Goal: Task Accomplishment & Management: Complete application form

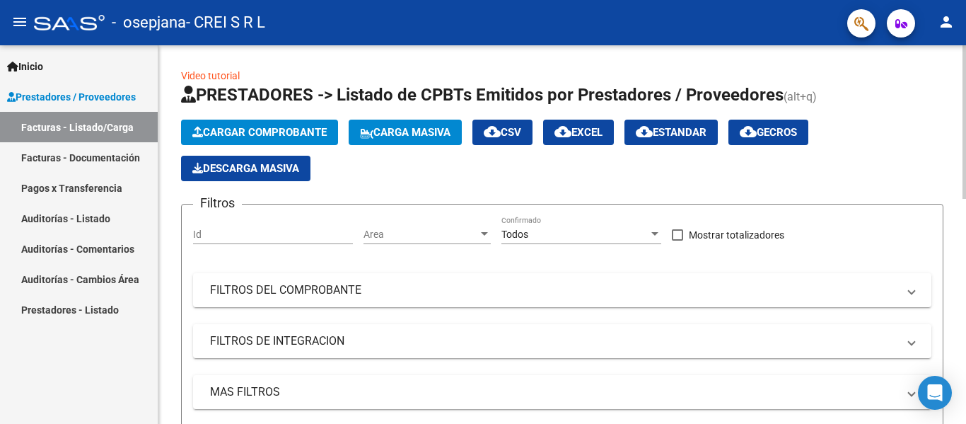
click at [298, 132] on span "Cargar Comprobante" at bounding box center [259, 132] width 134 height 13
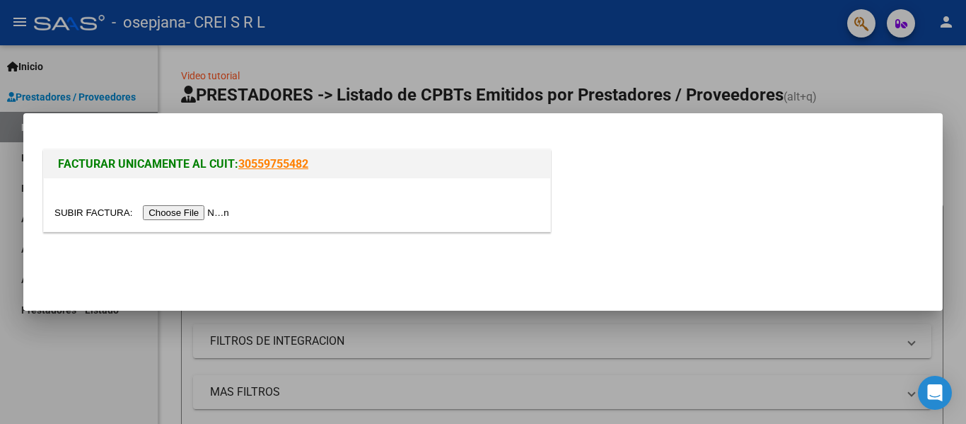
click at [207, 211] on input "file" at bounding box center [143, 212] width 179 height 15
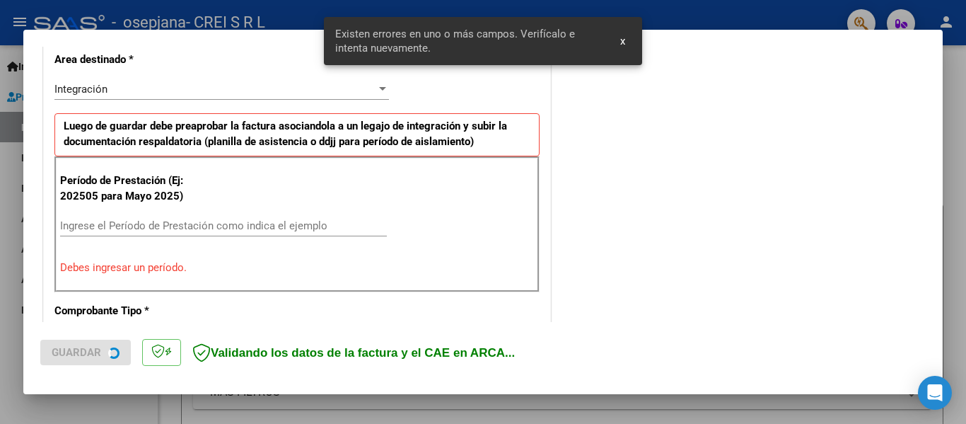
scroll to position [354, 0]
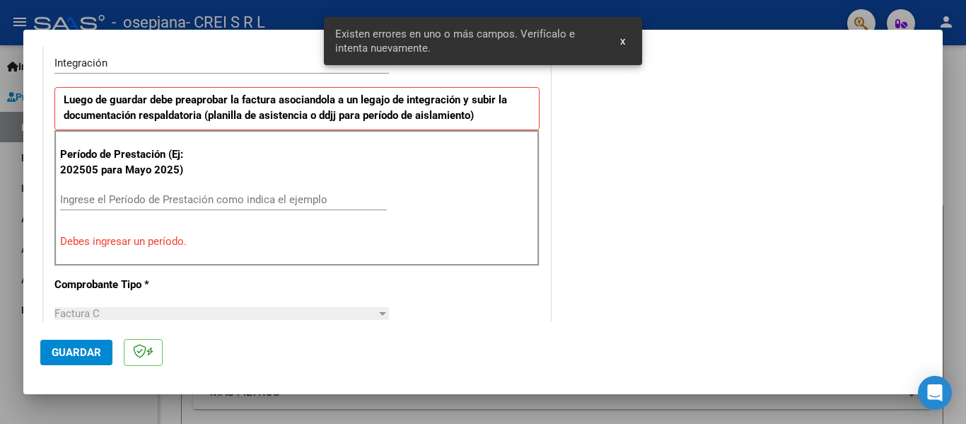
click at [178, 199] on input "Ingrese el Período de Prestación como indica el ejemplo" at bounding box center [223, 199] width 327 height 13
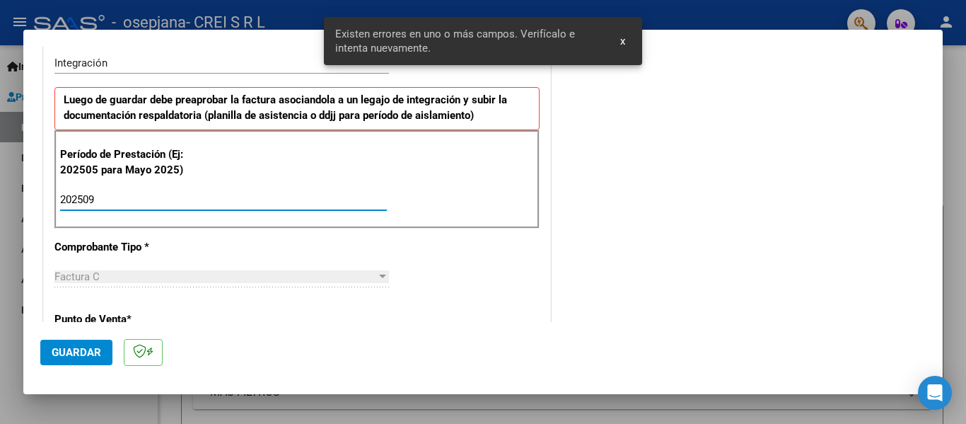
type input "202509"
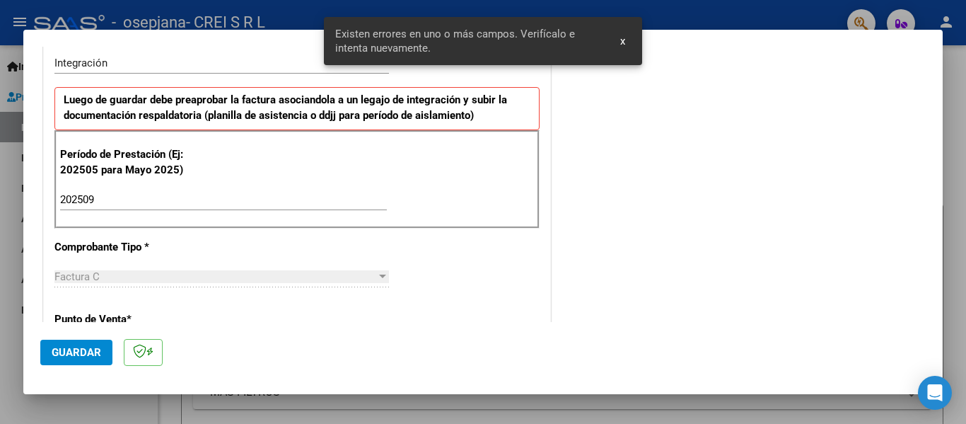
scroll to position [921, 0]
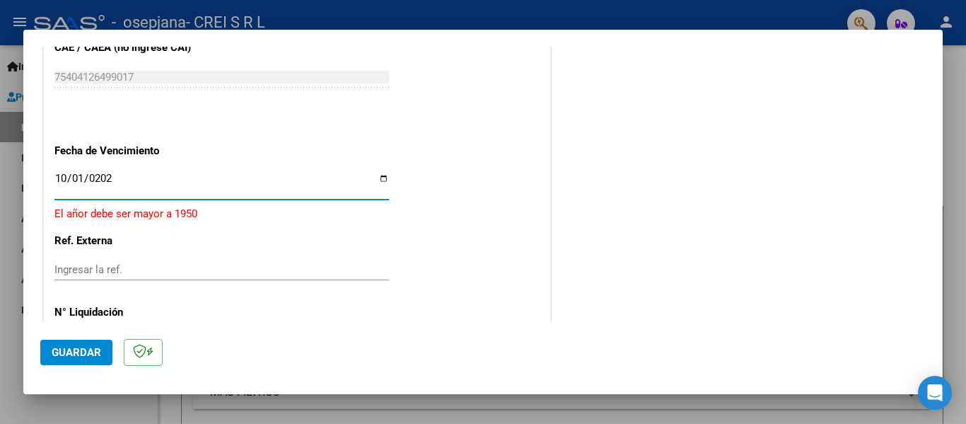
type input "[DATE]"
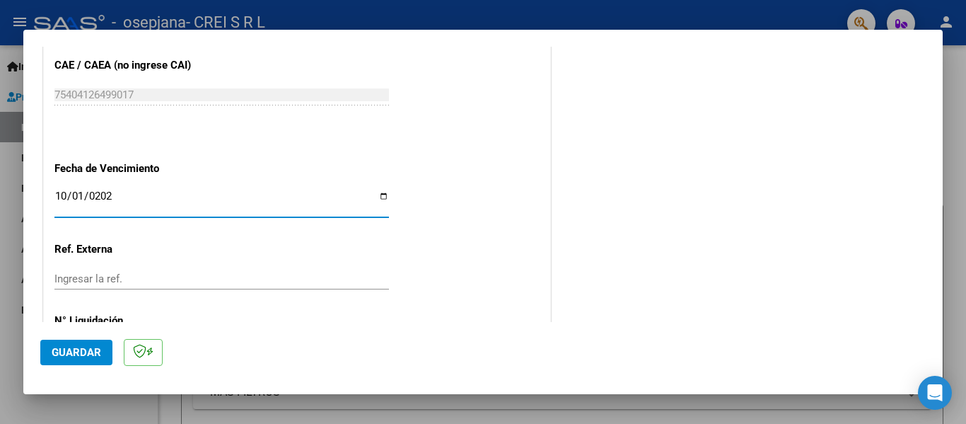
scroll to position [970, 0]
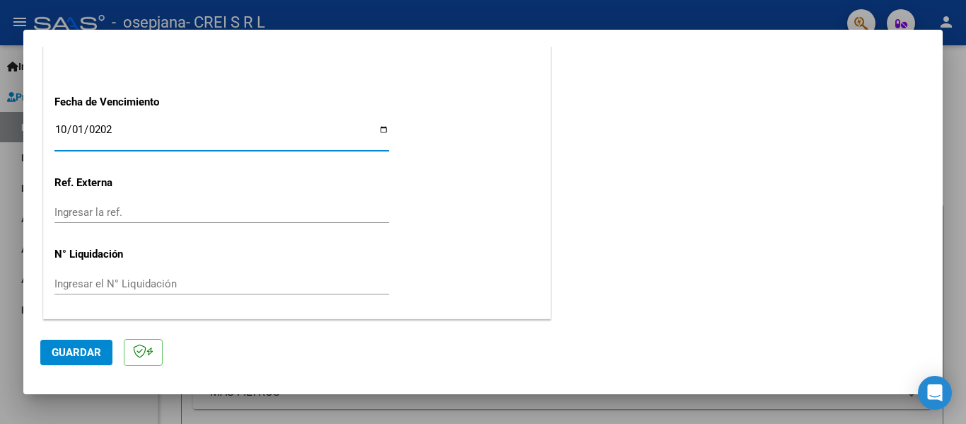
click at [90, 355] on span "Guardar" at bounding box center [77, 352] width 50 height 13
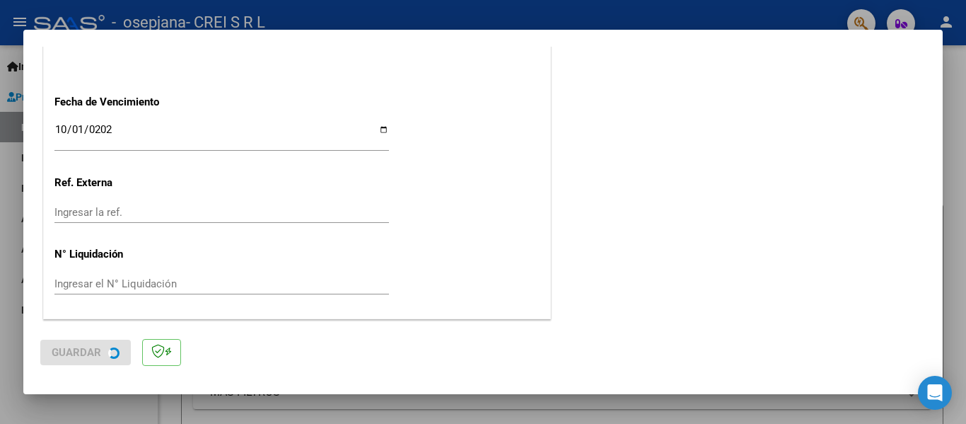
scroll to position [0, 0]
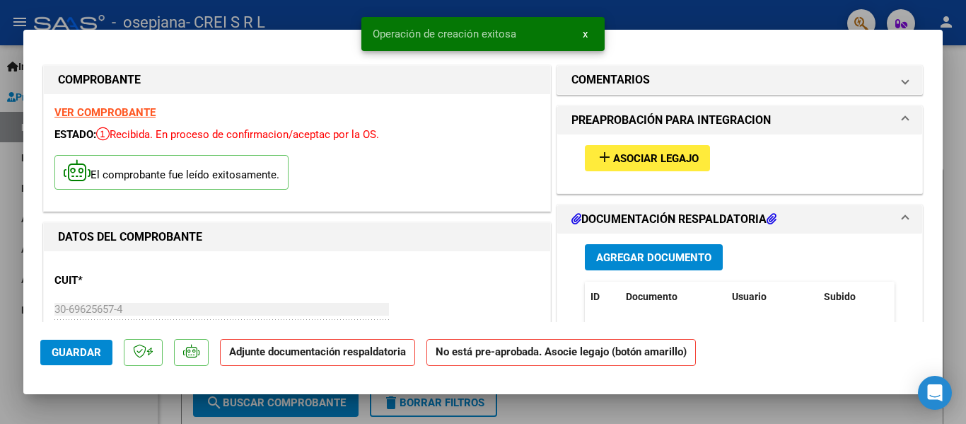
click at [636, 166] on button "add Asociar Legajo" at bounding box center [647, 158] width 125 height 26
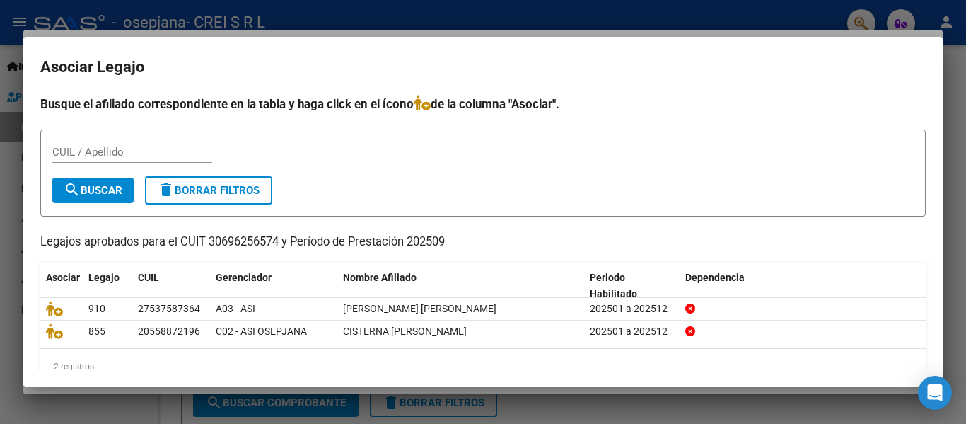
click at [868, 238] on p "Legajos aprobados para el CUIT 30696256574 y Período de Prestación 202509" at bounding box center [482, 242] width 885 height 18
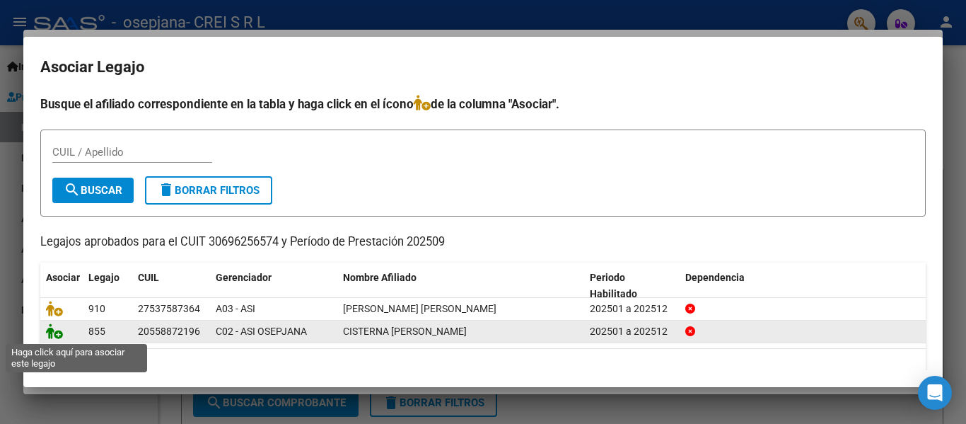
click at [57, 330] on icon at bounding box center [54, 331] width 17 height 16
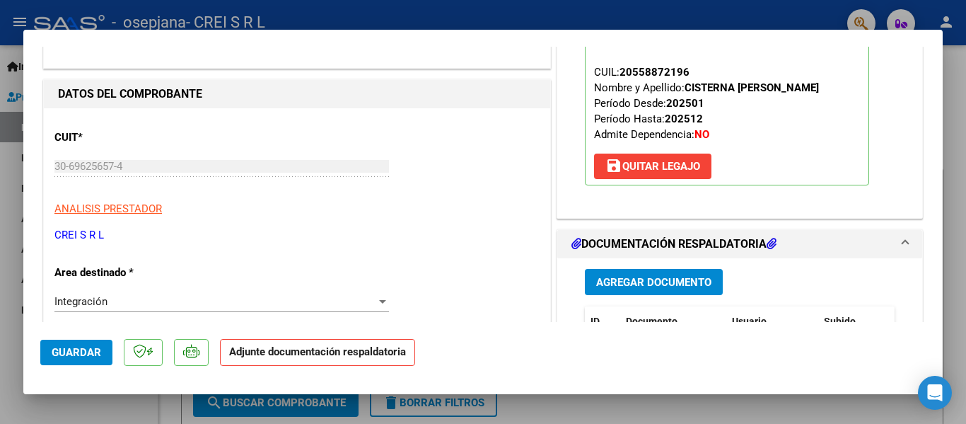
scroll to position [141, 0]
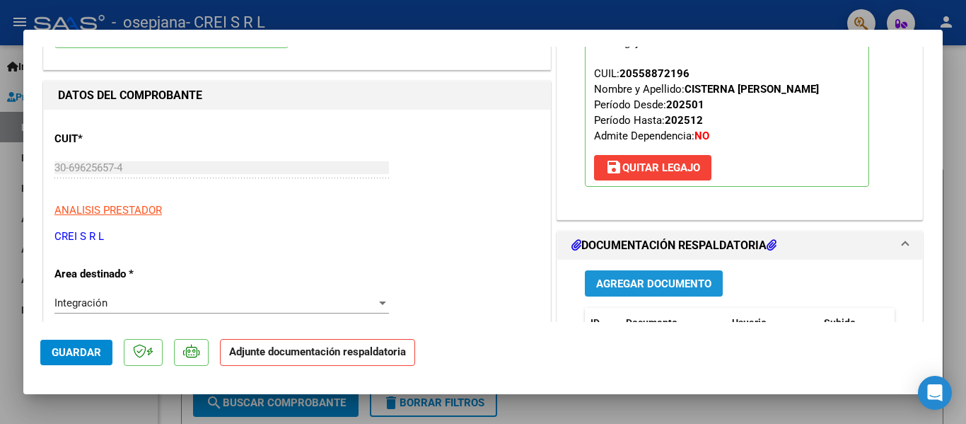
click at [644, 289] on span "Agregar Documento" at bounding box center [653, 283] width 115 height 13
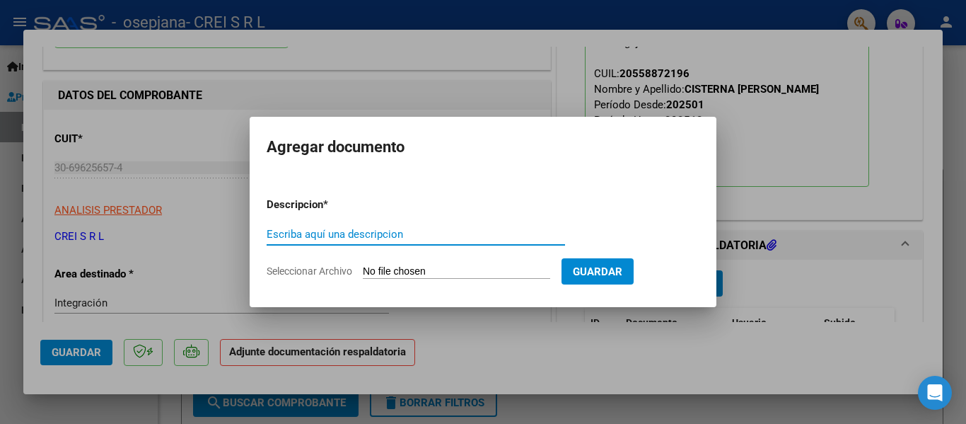
click at [330, 228] on input "Escriba aquí una descripcion" at bounding box center [416, 234] width 298 height 13
type input "p"
type input "PLANILLA DE ASISTENCIA"
click at [393, 277] on input "Seleccionar Archivo" at bounding box center [456, 271] width 187 height 13
type input "C:\fakepath\Cisterna.pdf"
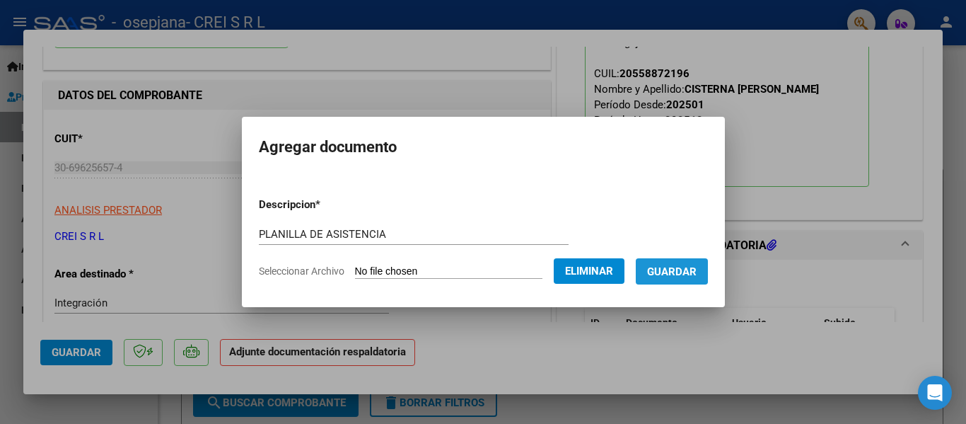
click at [680, 270] on span "Guardar" at bounding box center [672, 271] width 50 height 13
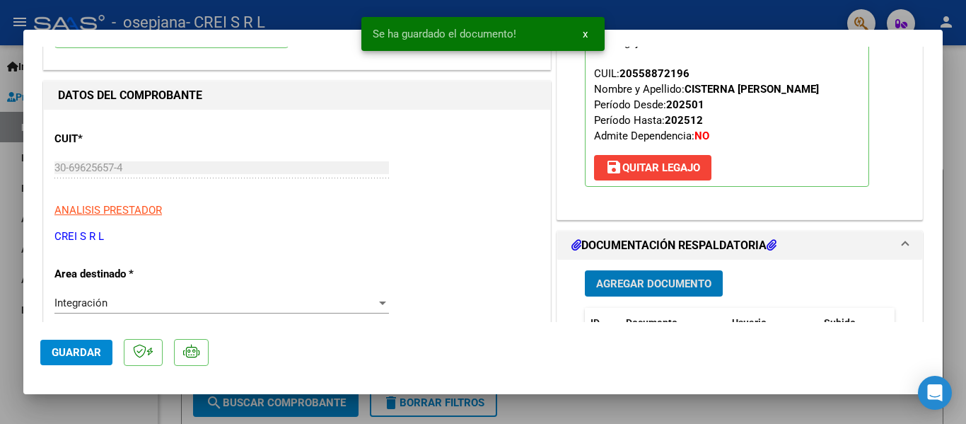
scroll to position [212, 0]
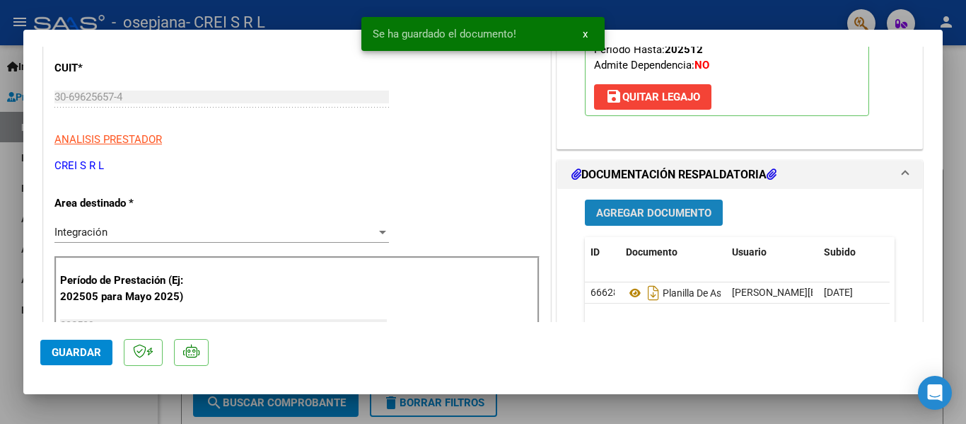
click at [686, 218] on span "Agregar Documento" at bounding box center [653, 213] width 115 height 13
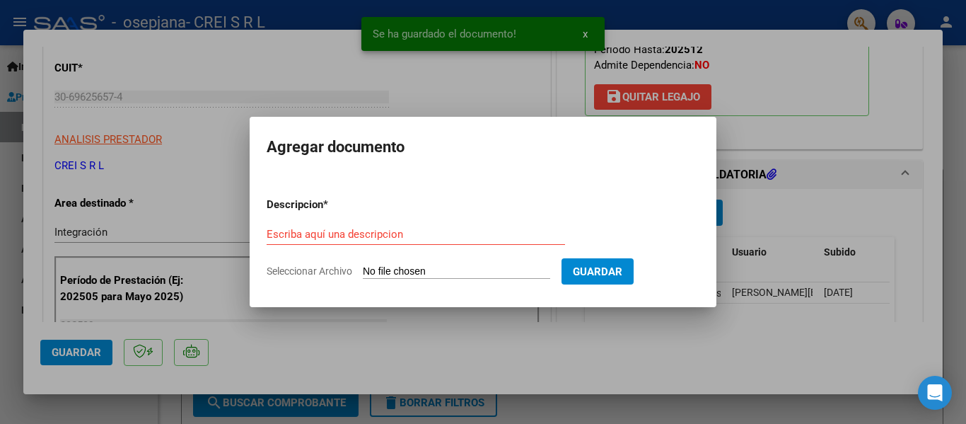
click at [340, 226] on div "Escriba aquí una descripcion" at bounding box center [416, 233] width 298 height 21
click at [341, 231] on input "Escriba aquí una descripcion" at bounding box center [416, 234] width 298 height 13
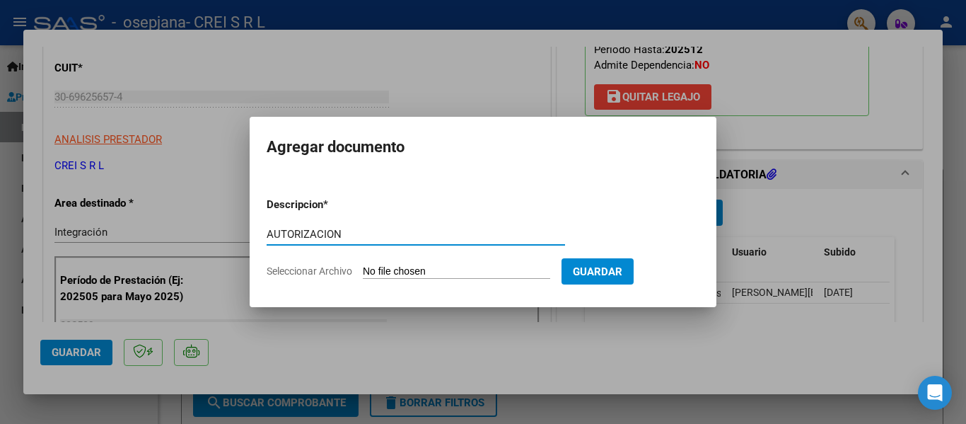
type input "AUTORIZACION"
click at [363, 265] on input "Seleccionar Archivo" at bounding box center [456, 271] width 187 height 13
type input "C:\fakepath\AD CISTERNA.jpeg"
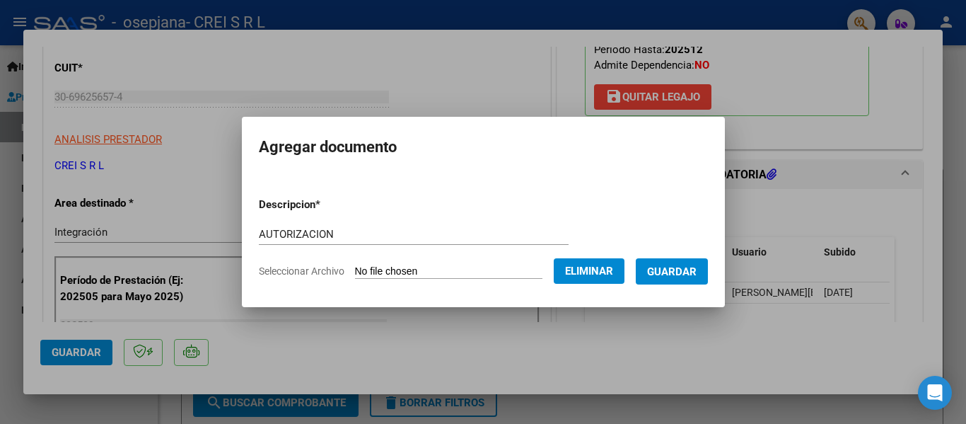
click at [680, 279] on button "Guardar" at bounding box center [672, 271] width 72 height 26
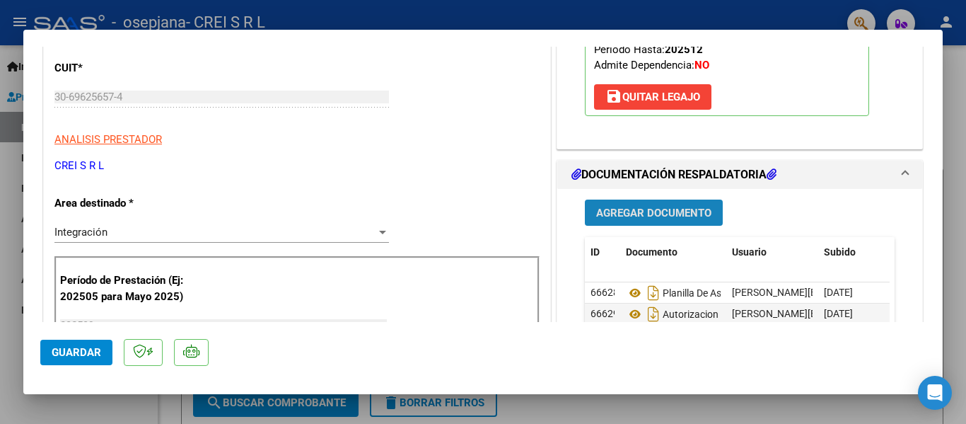
click at [657, 209] on span "Agregar Documento" at bounding box center [653, 213] width 115 height 13
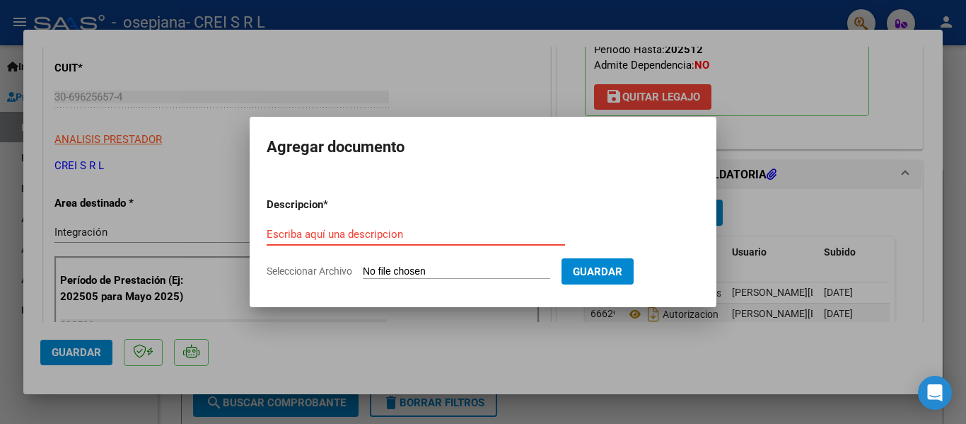
click at [417, 54] on div at bounding box center [483, 212] width 966 height 424
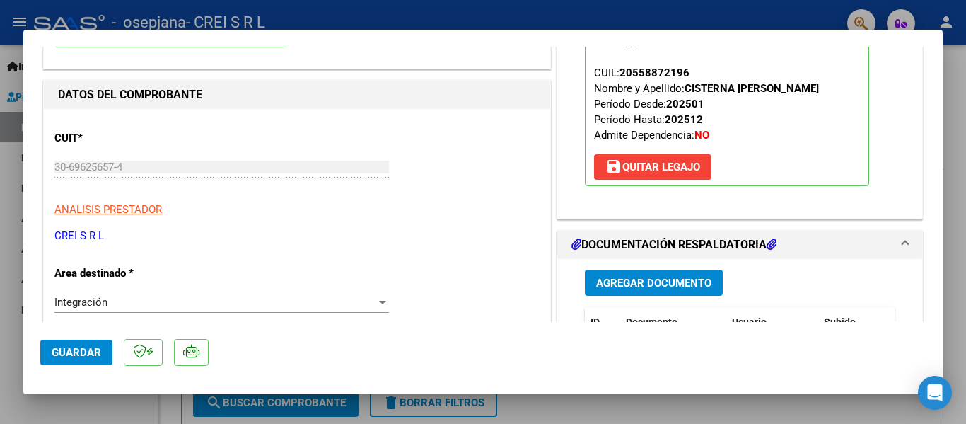
scroll to position [0, 0]
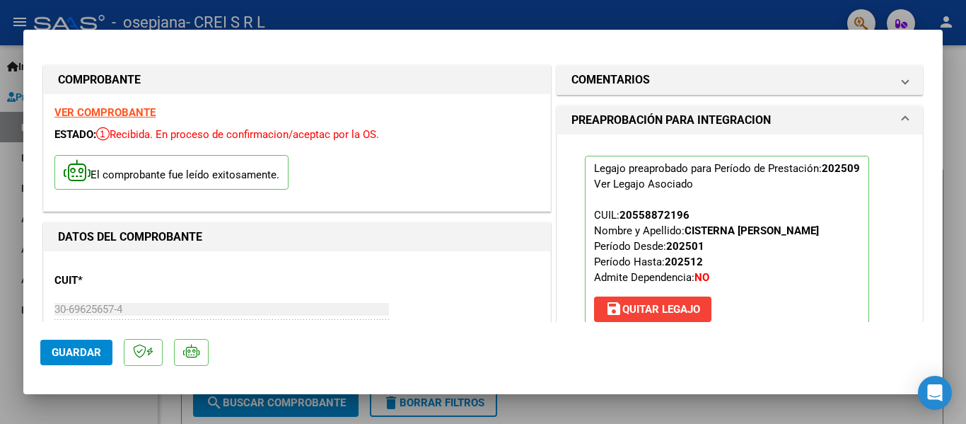
type input "$ 0,00"
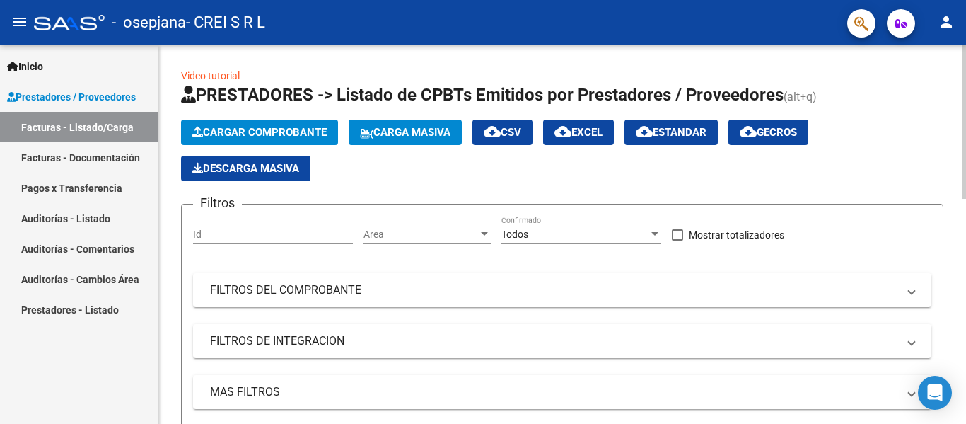
click at [289, 139] on button "Cargar Comprobante" at bounding box center [259, 132] width 157 height 25
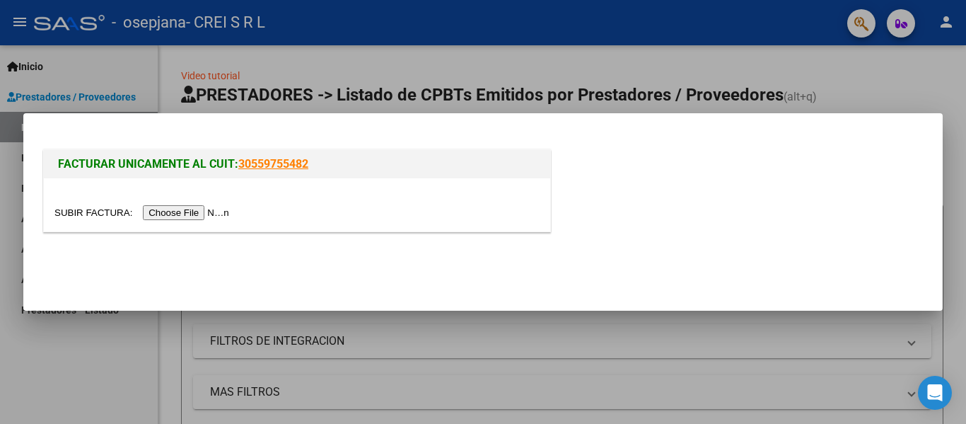
click at [215, 216] on input "file" at bounding box center [143, 212] width 179 height 15
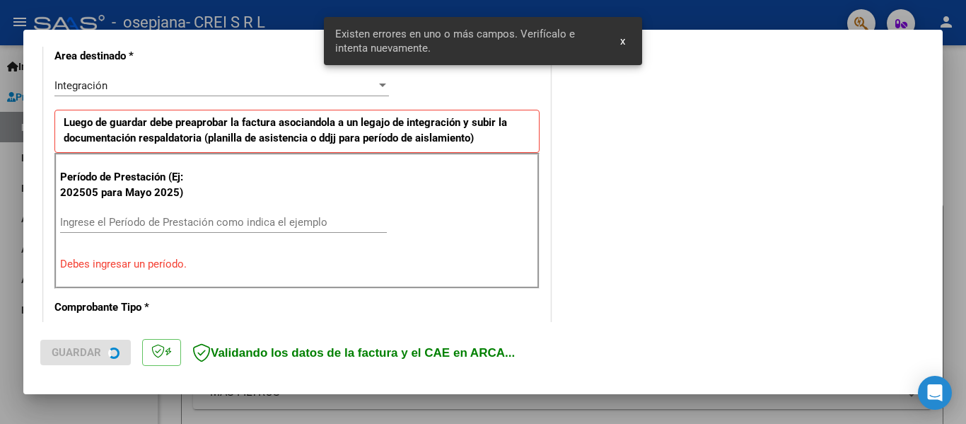
scroll to position [355, 0]
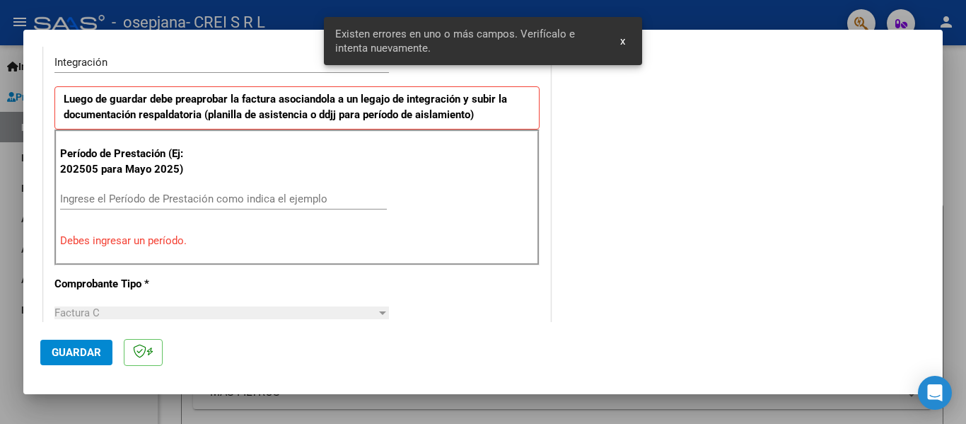
click at [131, 197] on input "Ingrese el Período de Prestación como indica el ejemplo" at bounding box center [223, 198] width 327 height 13
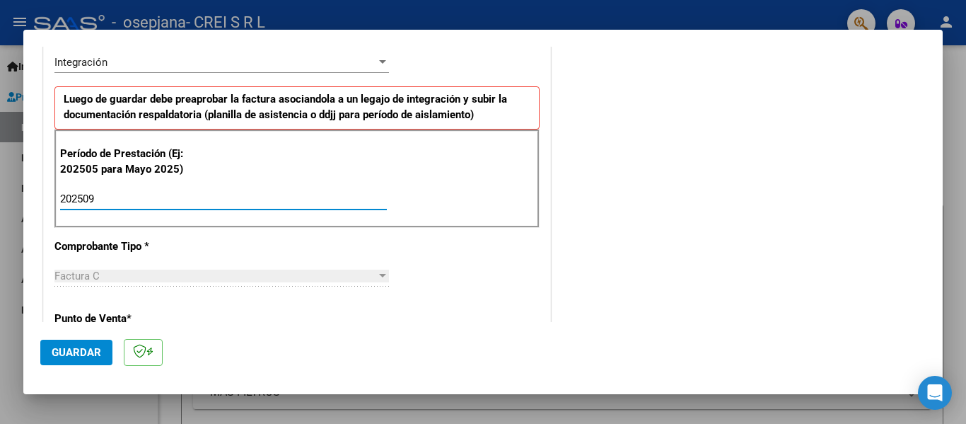
type input "202509"
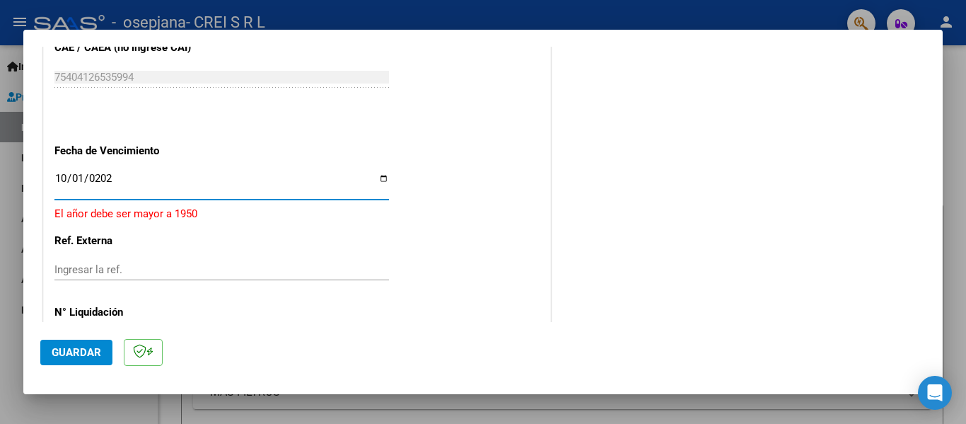
type input "[DATE]"
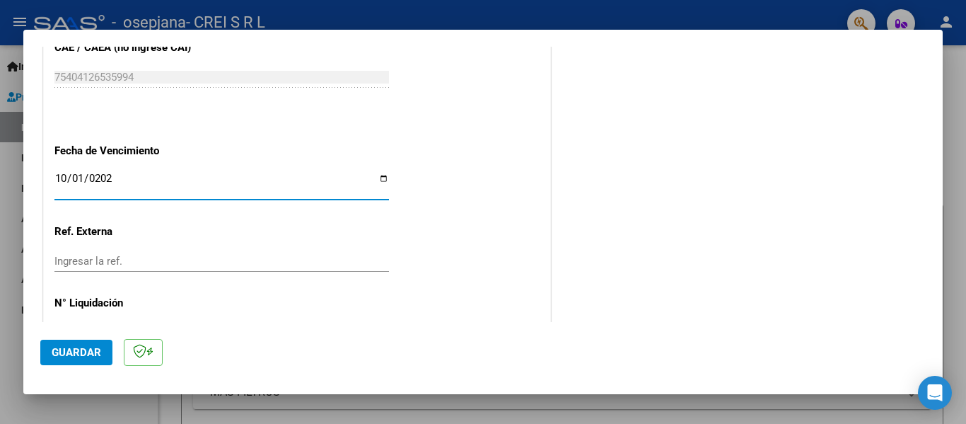
click at [95, 351] on span "Guardar" at bounding box center [77, 352] width 50 height 13
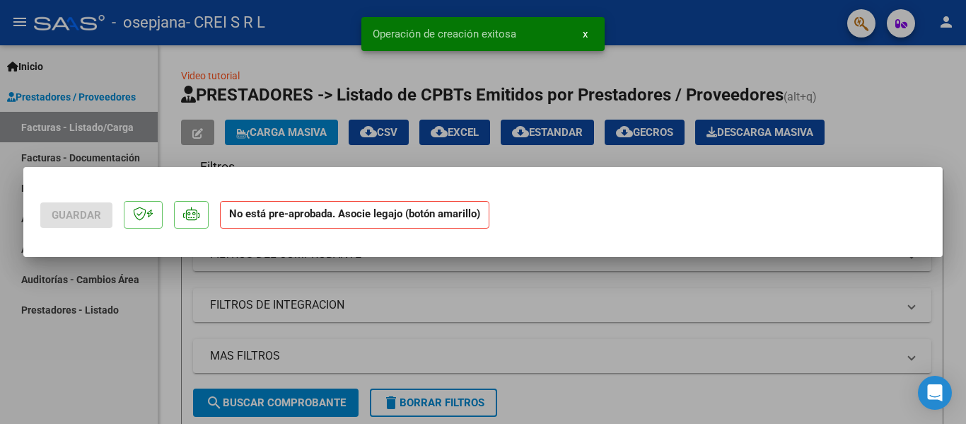
scroll to position [0, 0]
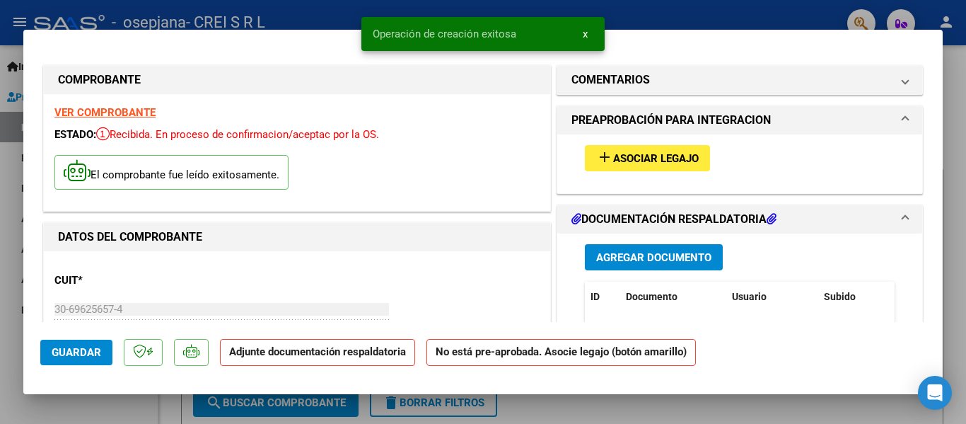
click at [648, 162] on span "Asociar Legajo" at bounding box center [656, 158] width 86 height 13
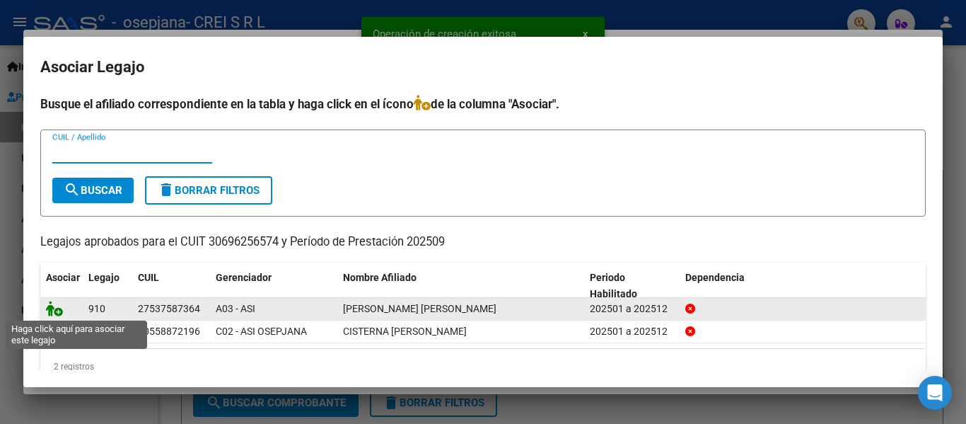
click at [58, 309] on icon at bounding box center [54, 309] width 17 height 16
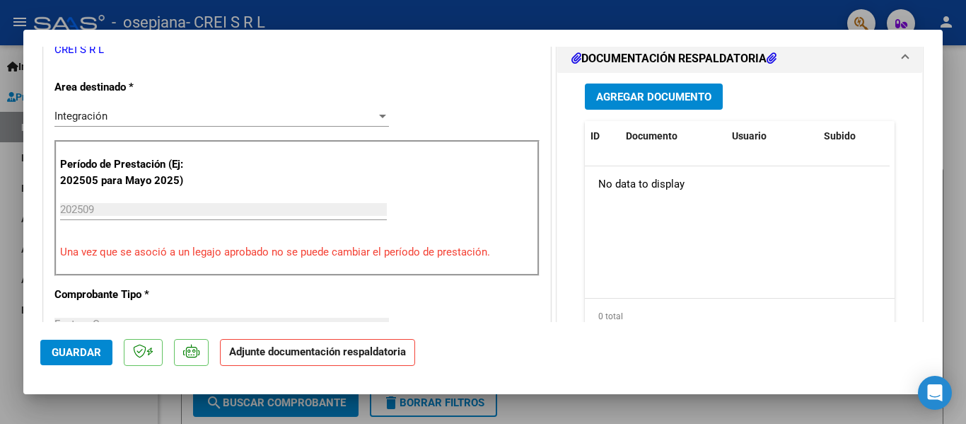
scroll to position [354, 0]
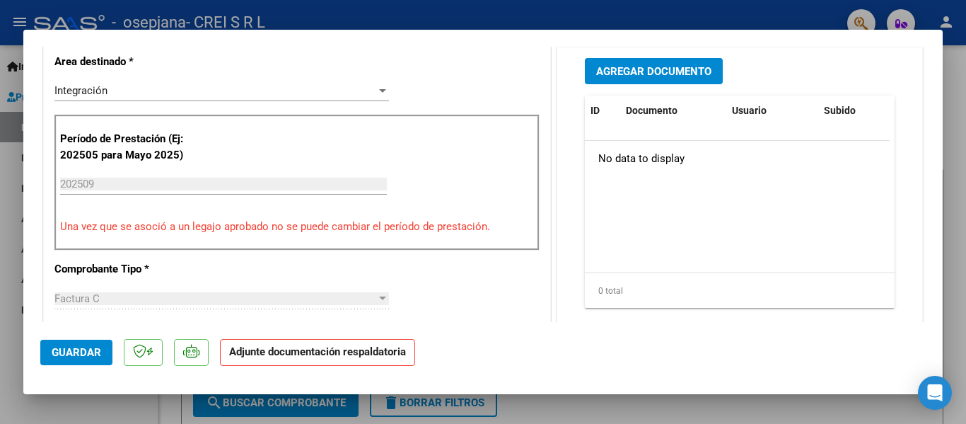
click at [642, 71] on span "Agregar Documento" at bounding box center [653, 71] width 115 height 13
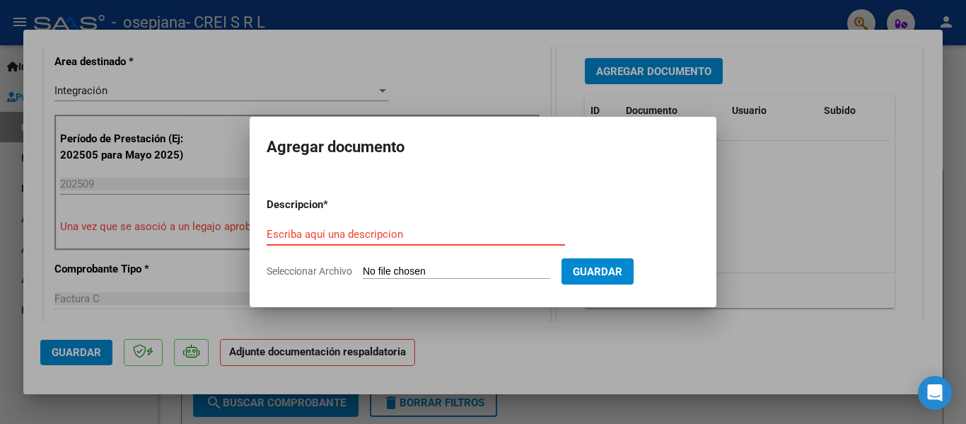
click at [367, 231] on input "Escriba aquí una descripcion" at bounding box center [416, 234] width 298 height 13
type input "PLANILLA DE ASISTENCIA"
click at [363, 265] on input "Seleccionar Archivo" at bounding box center [456, 271] width 187 height 13
type input "C:\fakepath\[PERSON_NAME] sep.pdf"
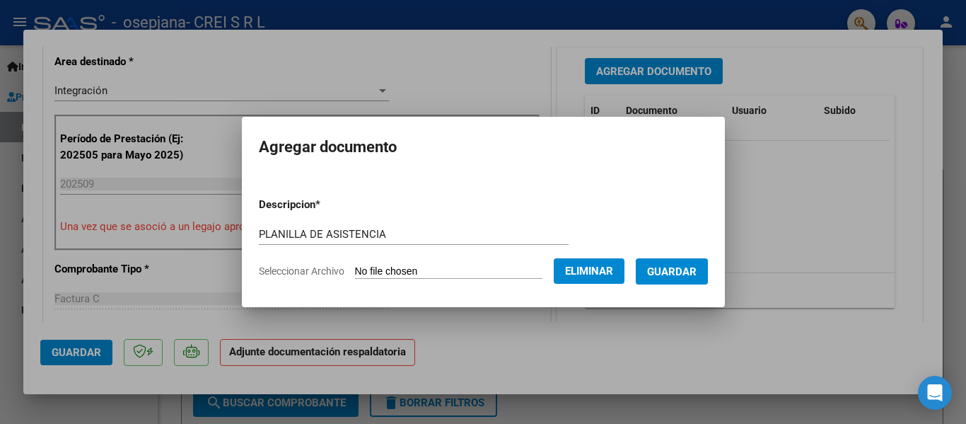
click at [679, 275] on span "Guardar" at bounding box center [672, 271] width 50 height 13
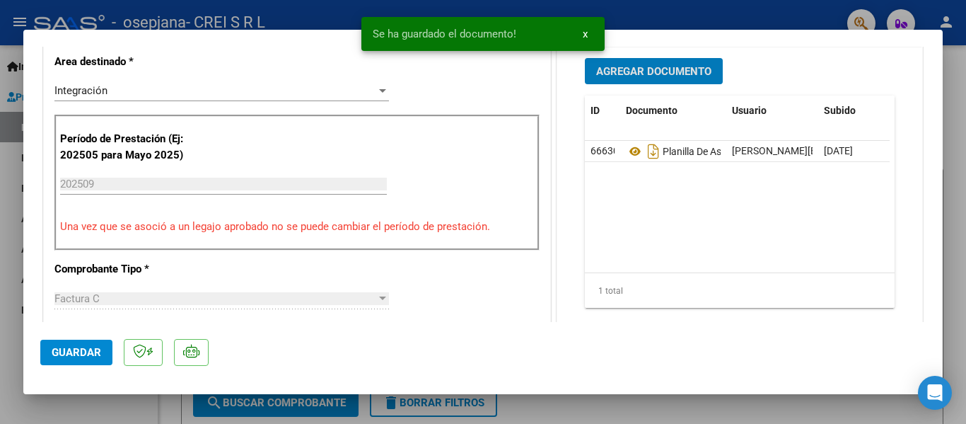
click at [645, 75] on span "Agregar Documento" at bounding box center [653, 71] width 115 height 13
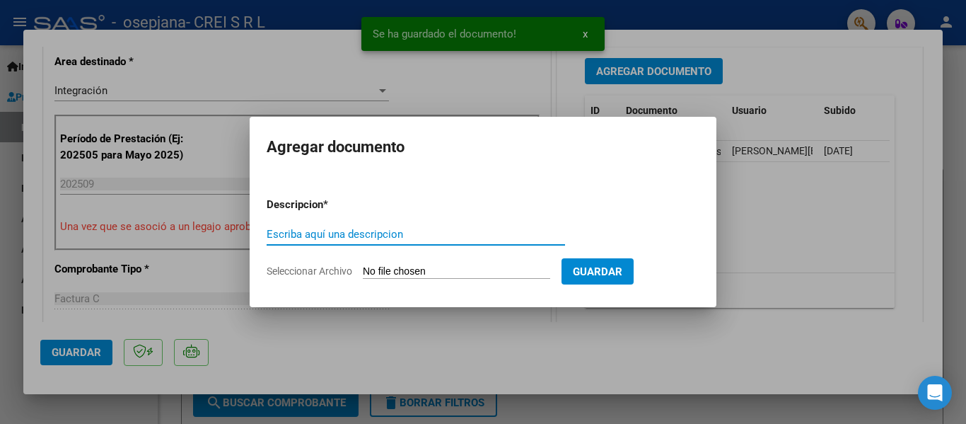
click at [337, 230] on input "Escriba aquí una descripcion" at bounding box center [416, 234] width 298 height 13
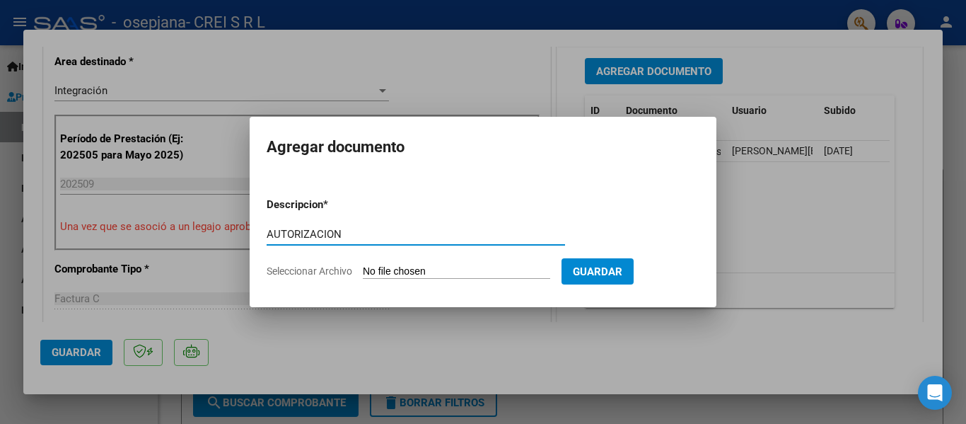
type input "AUTORIZACION"
click at [363, 265] on input "Seleccionar Archivo" at bounding box center [456, 271] width 187 height 13
type input "C:\fakepath\[PERSON_NAME].png"
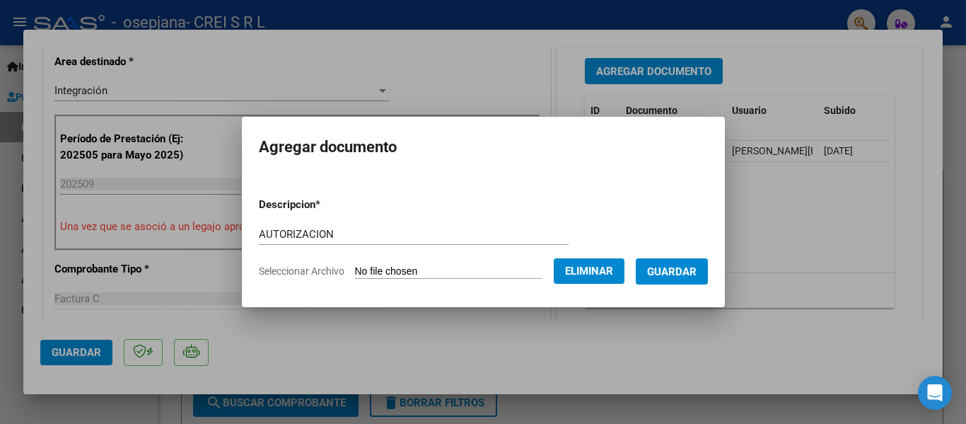
click at [675, 274] on span "Guardar" at bounding box center [672, 271] width 50 height 13
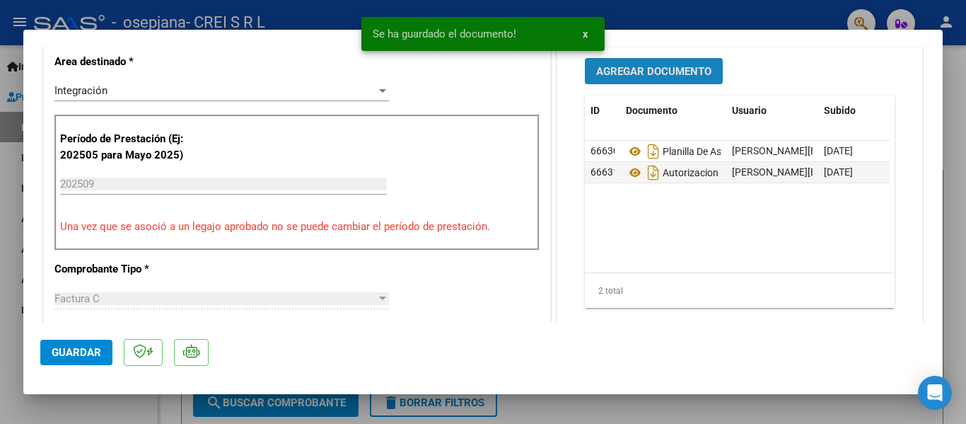
click at [665, 64] on button "Agregar Documento" at bounding box center [654, 71] width 138 height 26
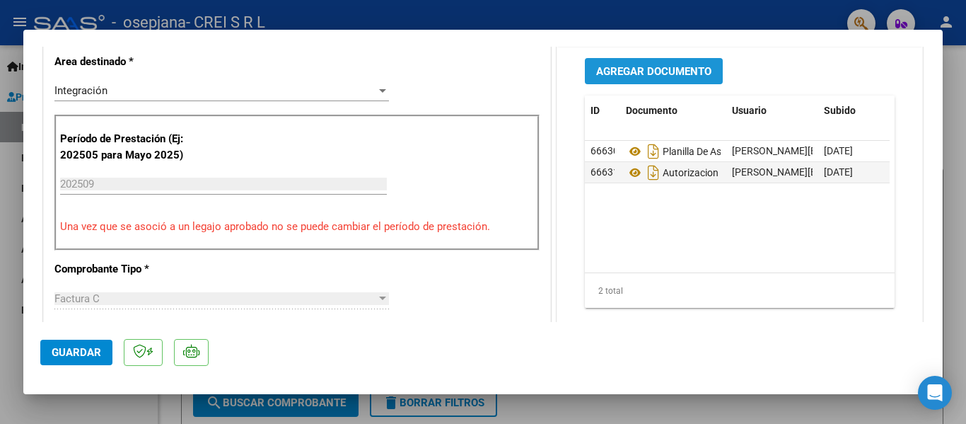
click at [653, 70] on span "Agregar Documento" at bounding box center [653, 71] width 115 height 13
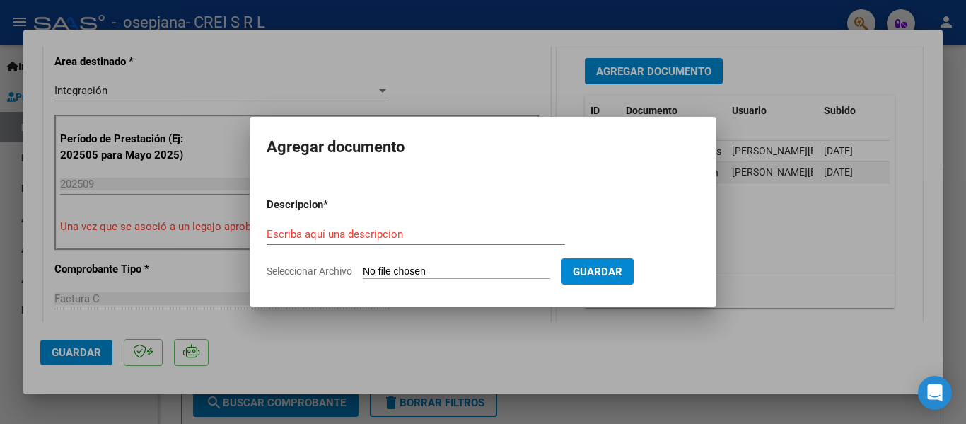
drag, startPoint x: 484, startPoint y: 136, endPoint x: 384, endPoint y: 120, distance: 100.9
click at [384, 120] on mat-dialog-container "Agregar documento Descripcion * Escriba aquí una descripcion Seleccionar Archiv…" at bounding box center [483, 212] width 467 height 190
click at [472, 156] on h2 "Agregar documento" at bounding box center [483, 147] width 433 height 27
click at [395, 237] on input "Escriba aquí una descripcion" at bounding box center [416, 234] width 298 height 13
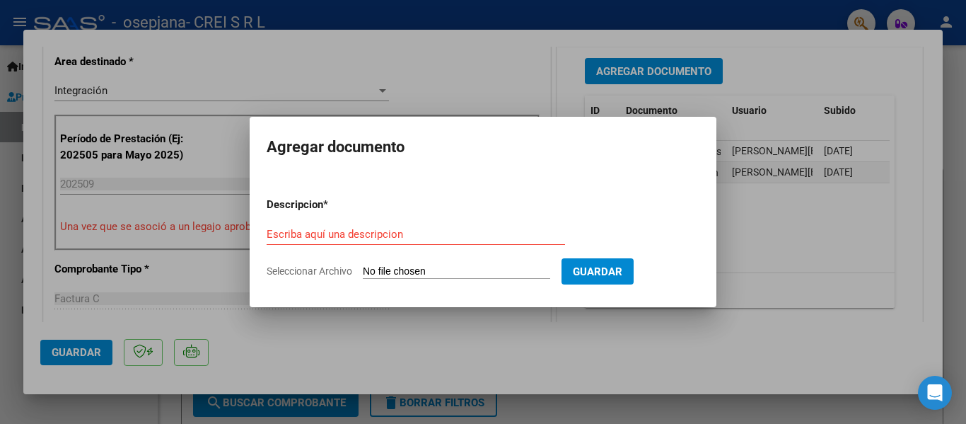
click at [513, 322] on div at bounding box center [483, 212] width 966 height 424
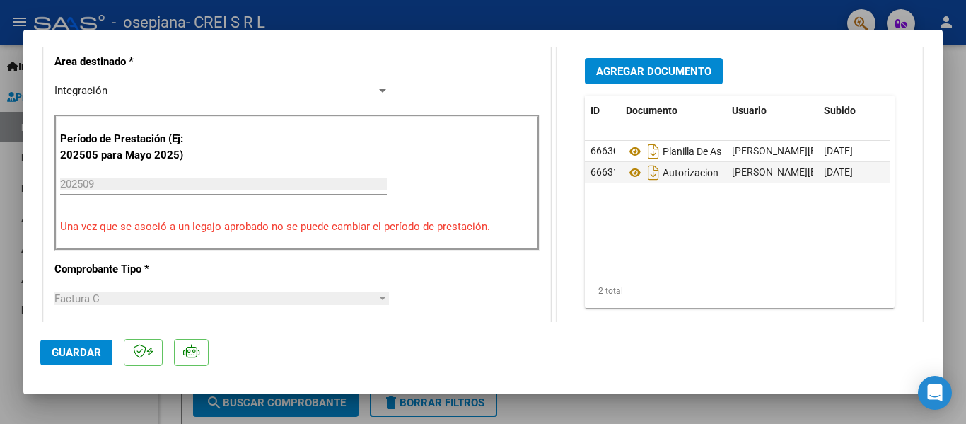
click at [681, 79] on button "Agregar Documento" at bounding box center [654, 71] width 138 height 26
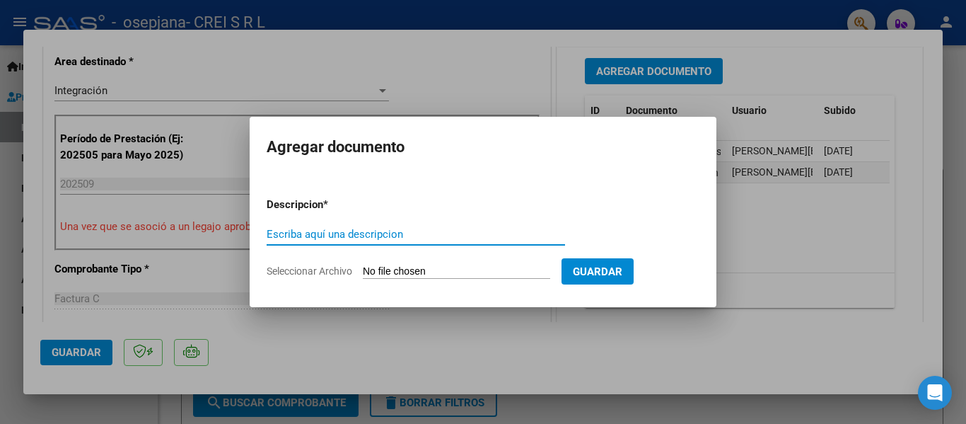
click at [336, 233] on input "Escriba aquí una descripcion" at bounding box center [416, 234] width 298 height 13
type input "RECIBOS CANCELATORIOS"
click at [363, 265] on input "Seleccionar Archivo" at bounding box center [456, 271] width 187 height 13
type input "C:\fakepath\RECIBO_0001-00033157.pdf"
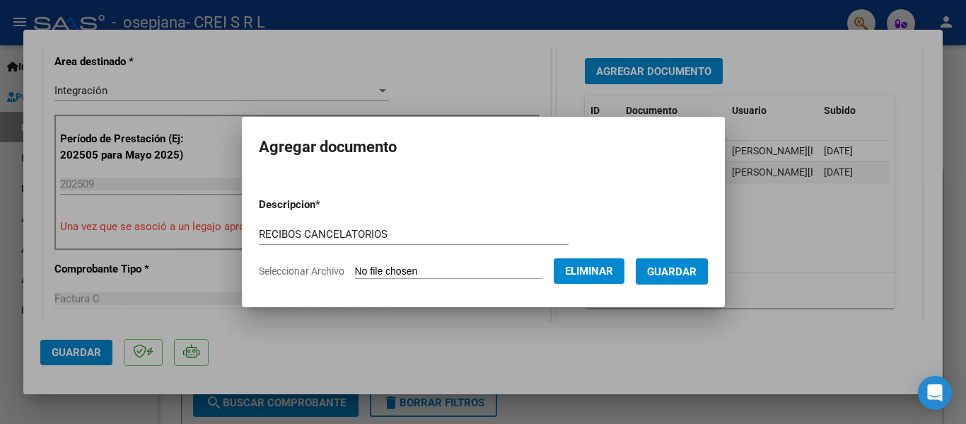
click at [682, 275] on span "Guardar" at bounding box center [672, 271] width 50 height 13
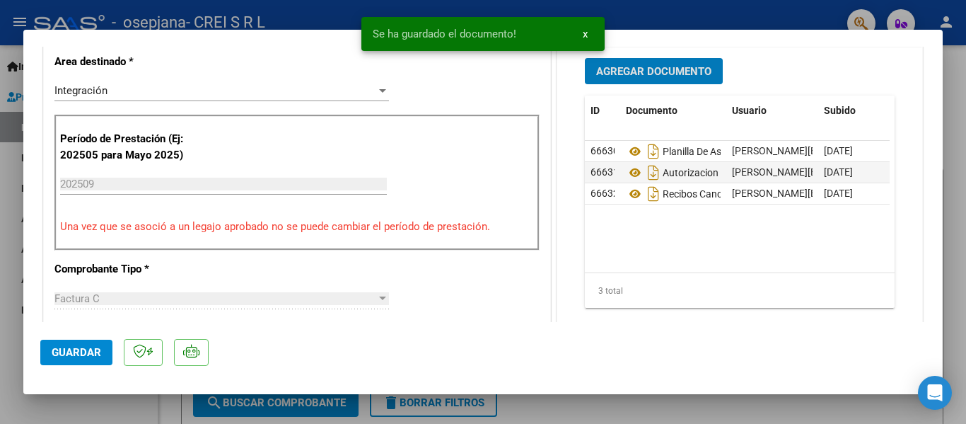
click at [92, 352] on span "Guardar" at bounding box center [77, 352] width 50 height 13
click at [107, 405] on div at bounding box center [483, 212] width 966 height 424
type input "$ 0,00"
